Goal: Check status

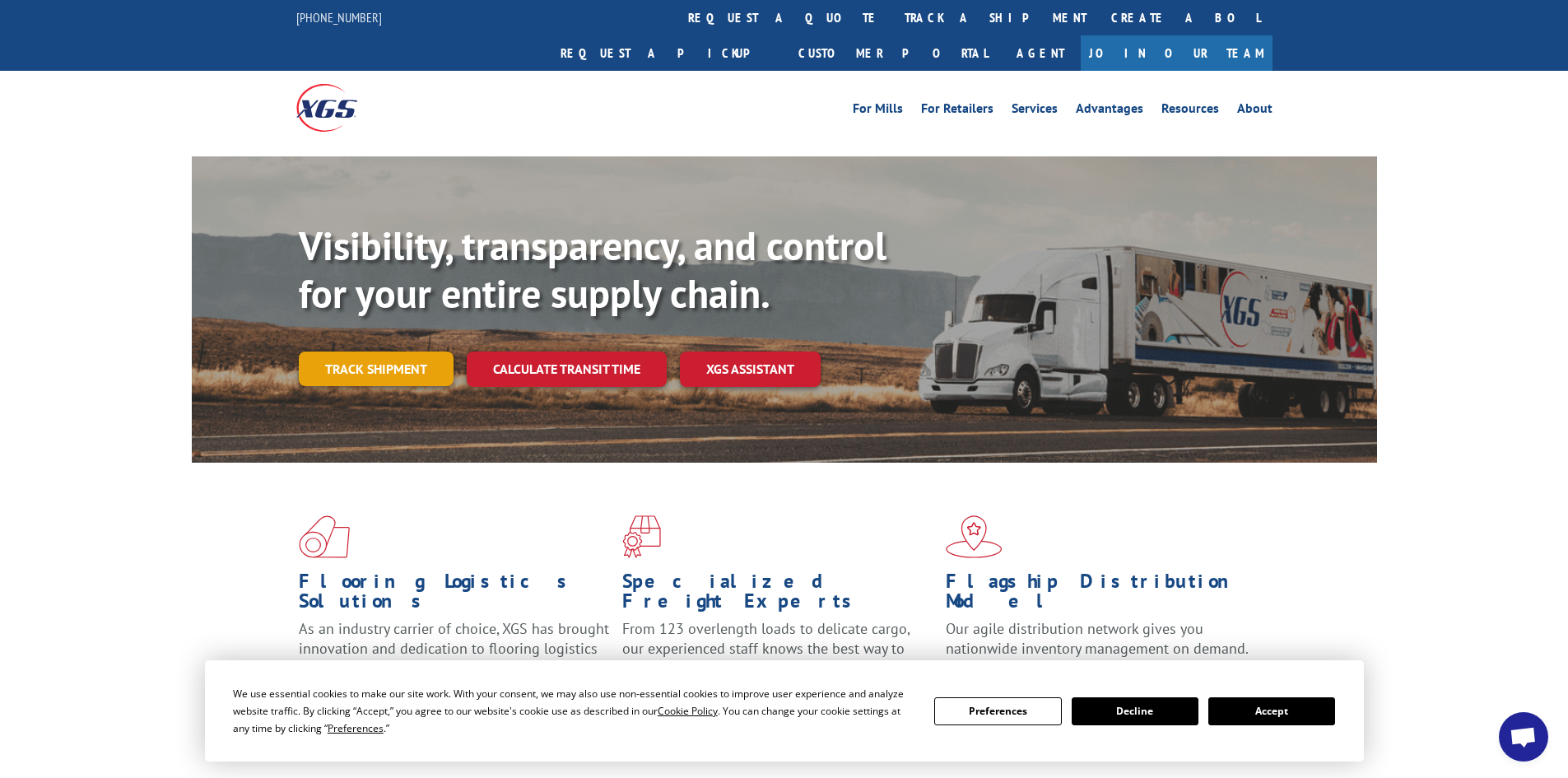
click at [354, 352] on link "Track shipment" at bounding box center [375, 369] width 155 height 34
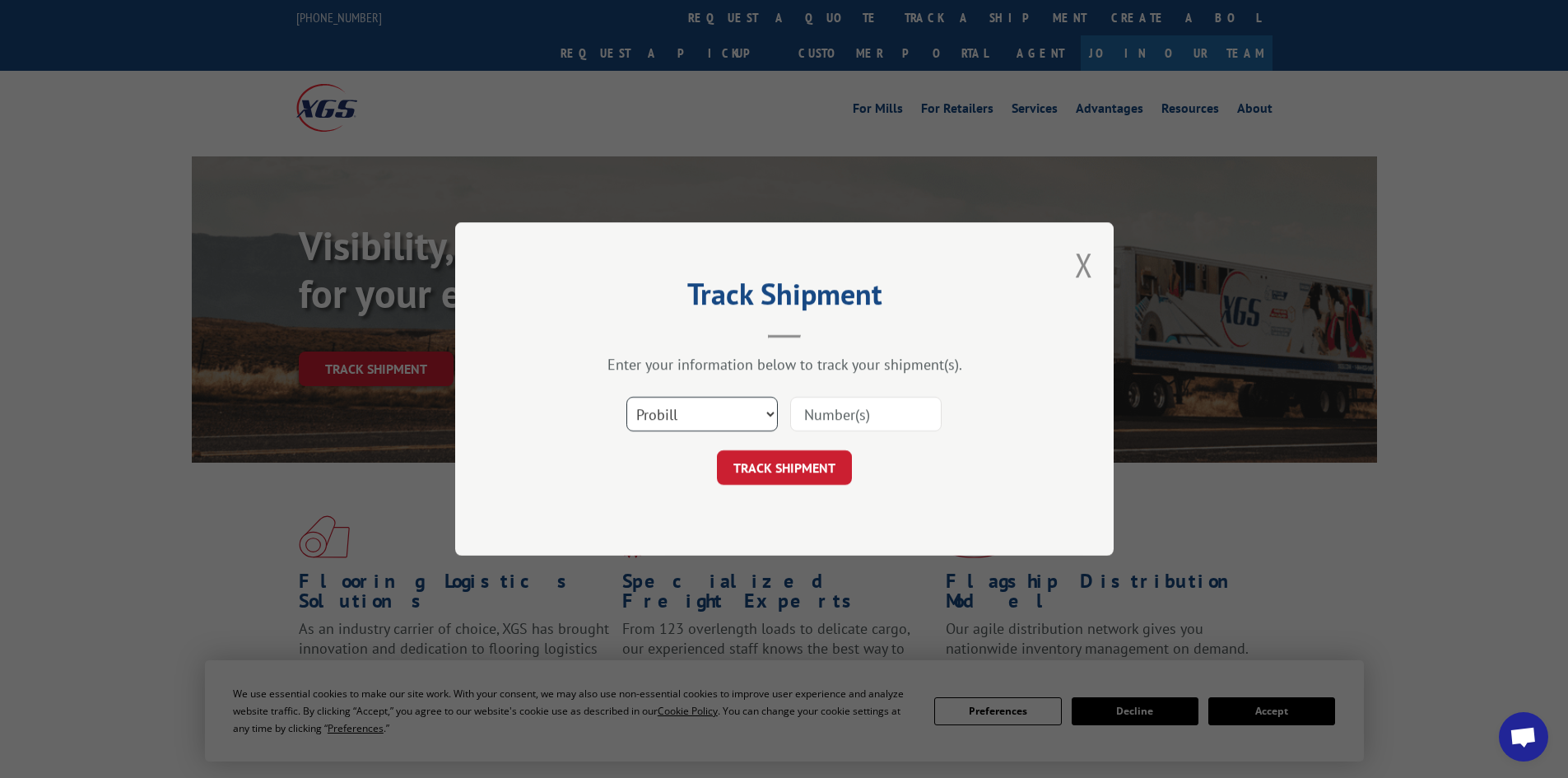
click at [710, 407] on select "Select category... Probill BOL PO" at bounding box center [702, 414] width 152 height 34
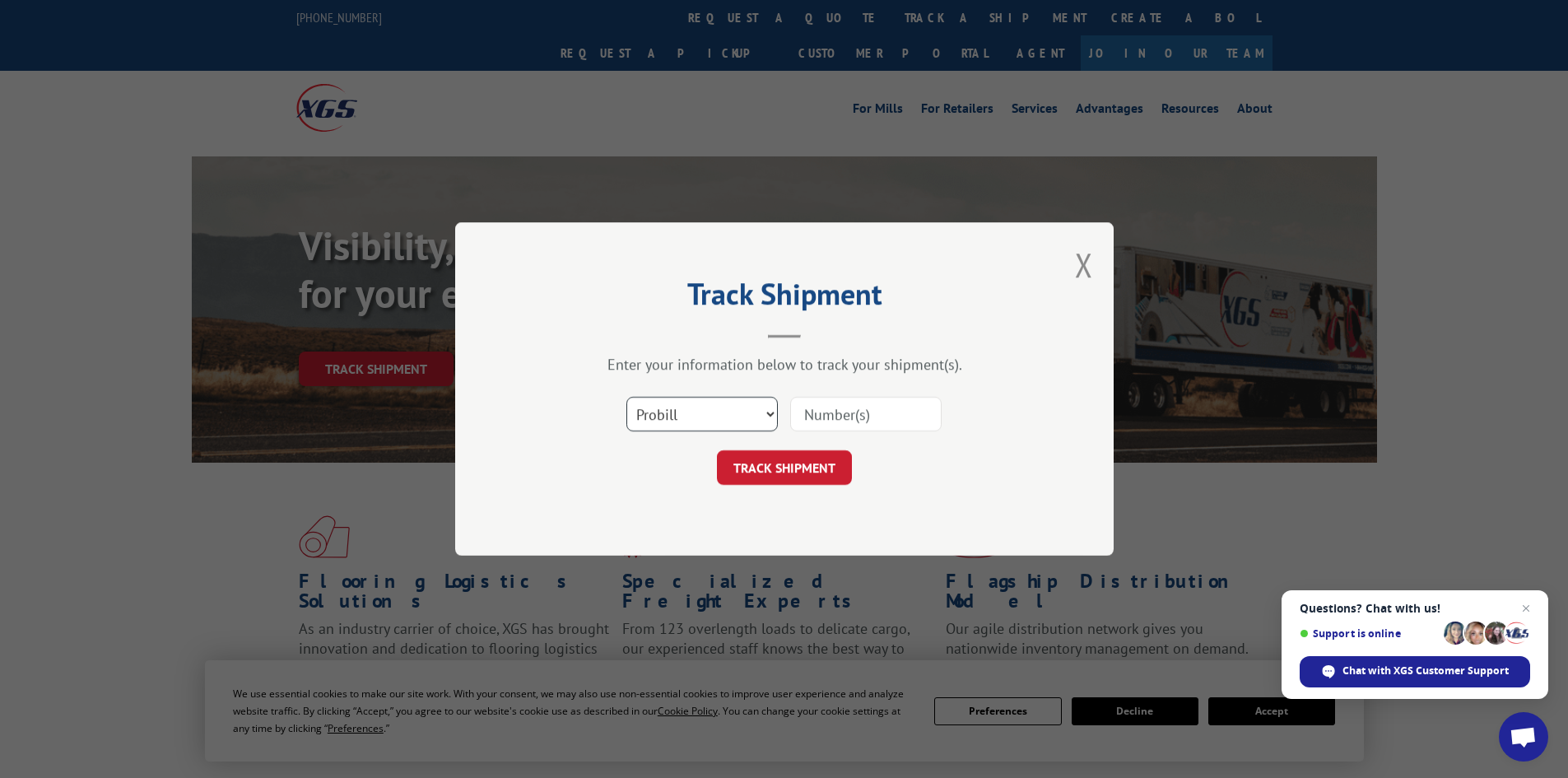
select select "bol"
click at [627, 397] on select "Select category... Probill BOL PO" at bounding box center [702, 414] width 152 height 34
click at [844, 418] on input at bounding box center [866, 414] width 152 height 34
type input "7000262"
click at [717, 450] on button "TRACK SHIPMENT" at bounding box center [784, 467] width 135 height 34
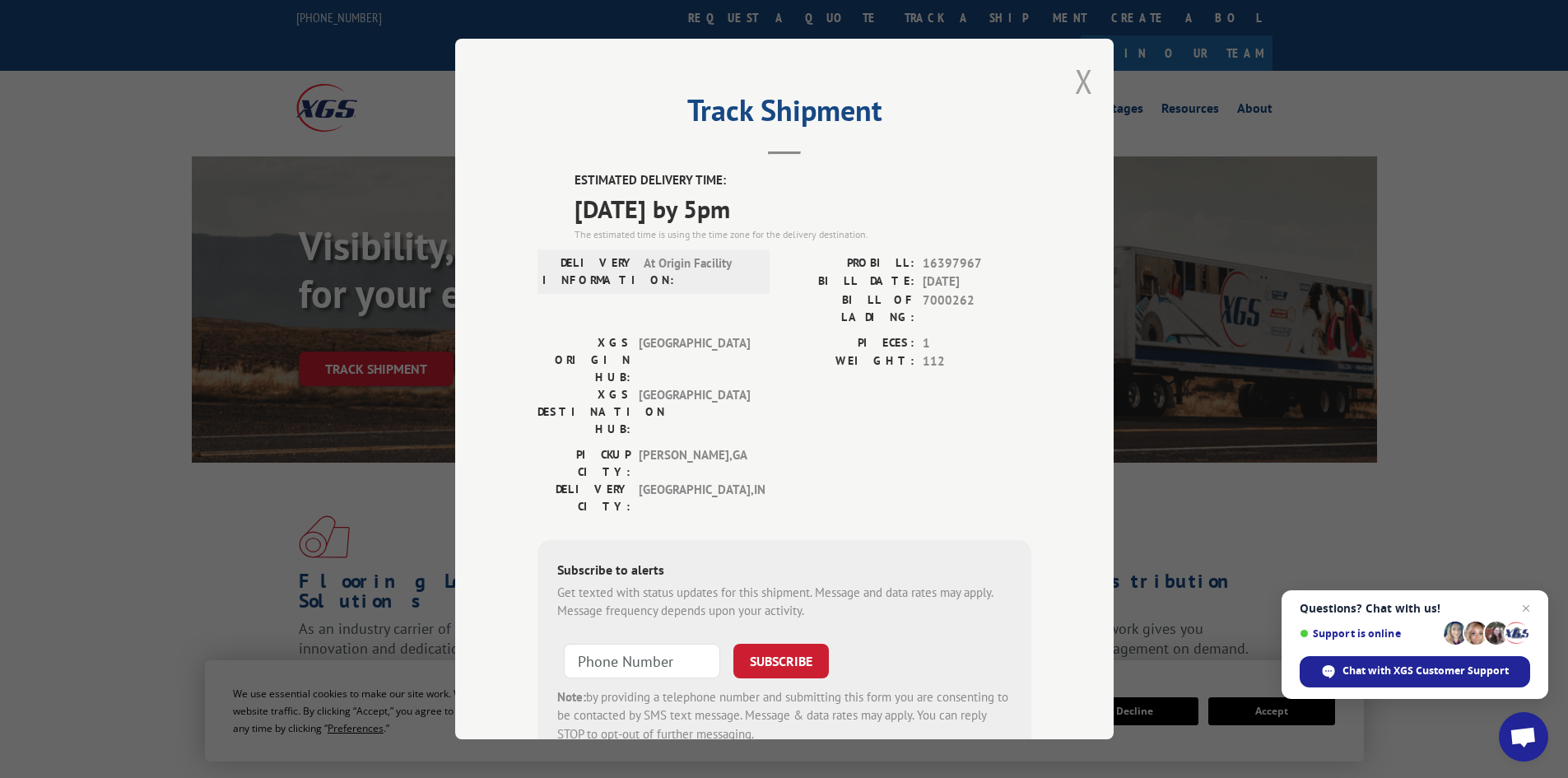
click at [1080, 72] on button "Close modal" at bounding box center [1084, 81] width 18 height 44
